Goal: Task Accomplishment & Management: Use online tool/utility

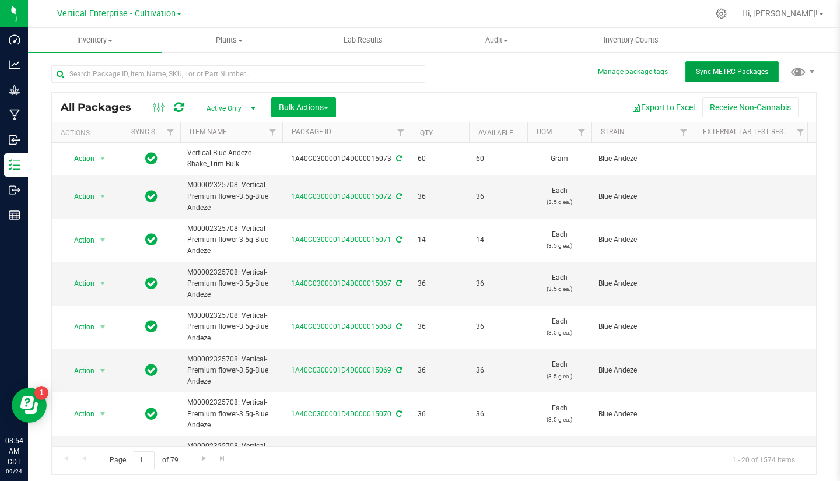
click at [706, 73] on span "Sync METRC Packages" at bounding box center [732, 72] width 72 height 8
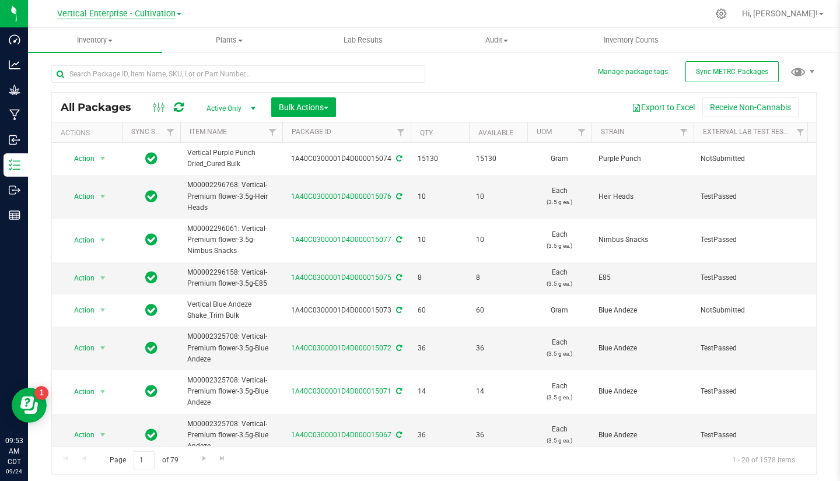
click at [138, 15] on span "Vertical Enterprise - Cultivation" at bounding box center [116, 14] width 118 height 11
click at [138, 60] on link "Vertical Enterprise - Manufacturing" at bounding box center [119, 57] width 170 height 16
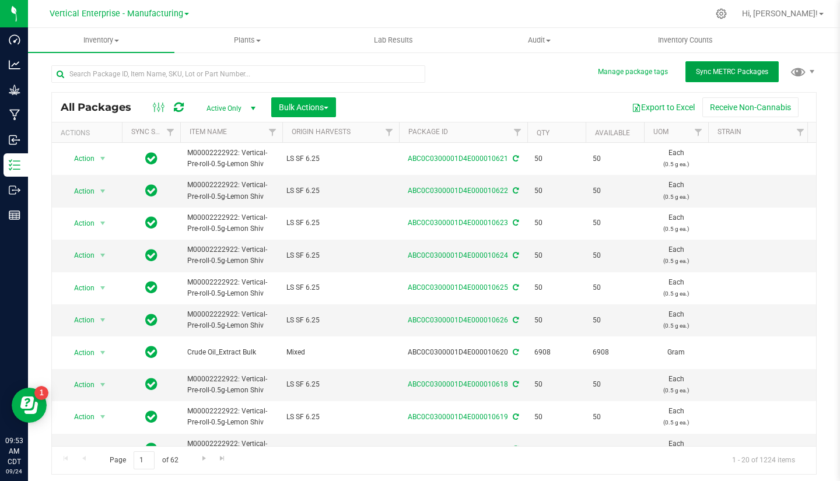
click at [741, 71] on span "Sync METRC Packages" at bounding box center [732, 72] width 72 height 8
click at [134, 13] on span "Vertical Enterprise - Manufacturing" at bounding box center [117, 14] width 134 height 11
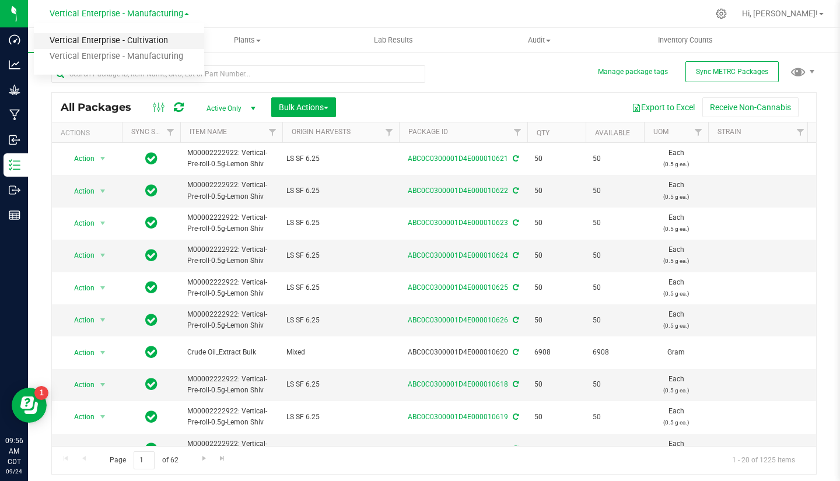
click at [126, 43] on link "Vertical Enterprise - Cultivation" at bounding box center [119, 41] width 170 height 16
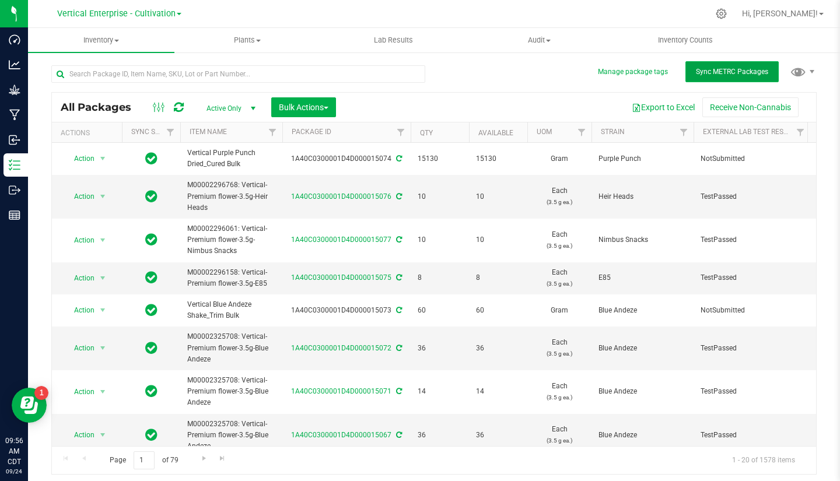
click at [726, 71] on span "Sync METRC Packages" at bounding box center [732, 72] width 72 height 8
